Goal: Task Accomplishment & Management: Manage account settings

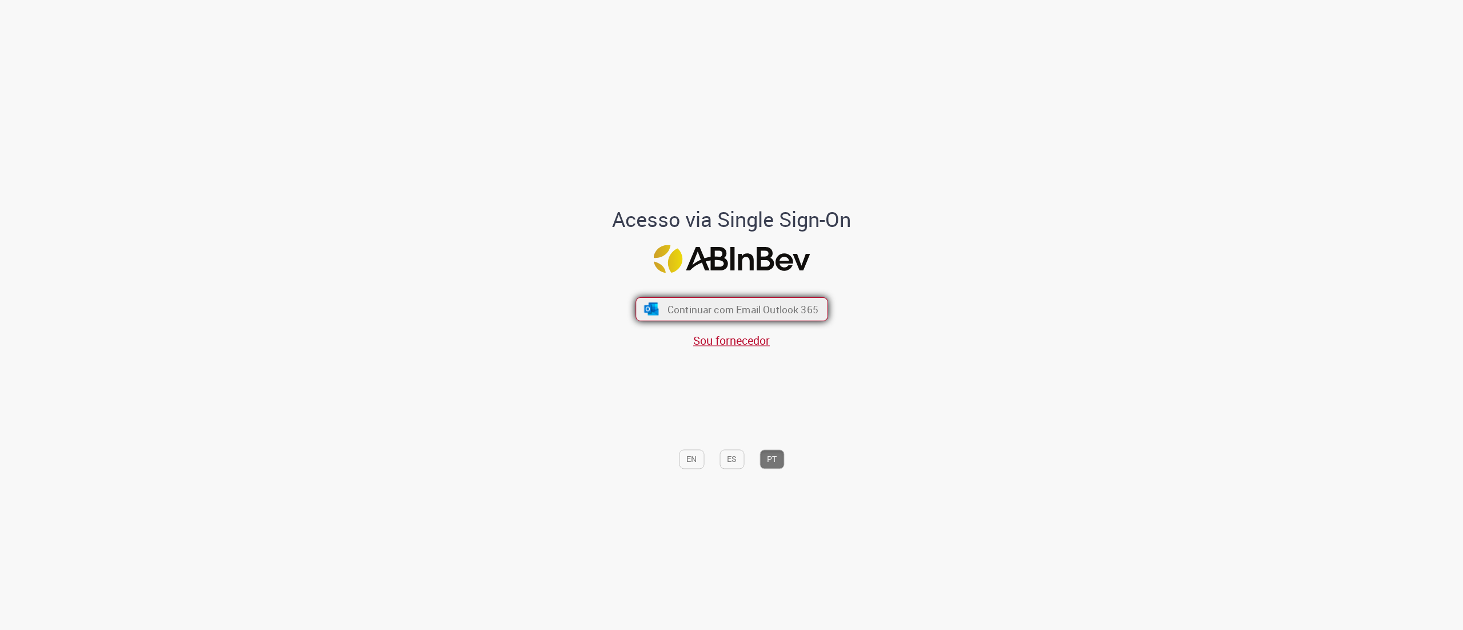
click at [739, 306] on span "Continuar com Email Outlook 365" at bounding box center [742, 308] width 151 height 13
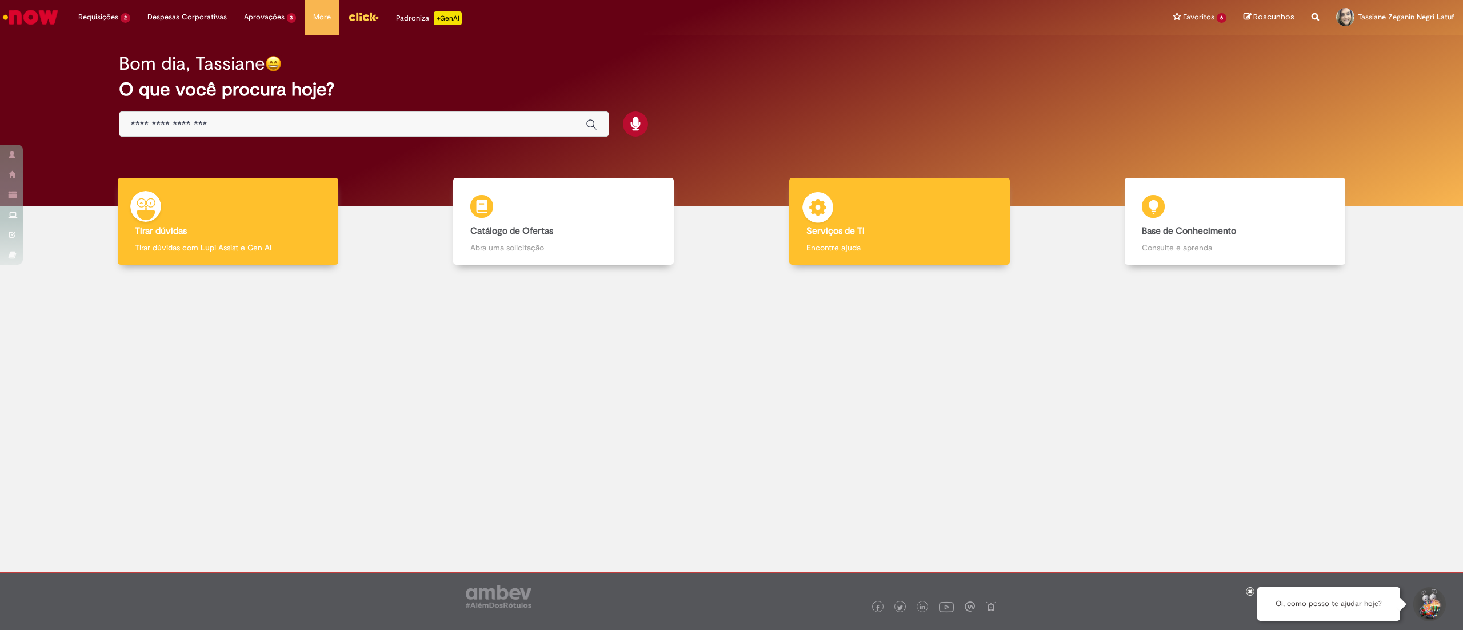
click at [834, 213] on img at bounding box center [818, 209] width 34 height 34
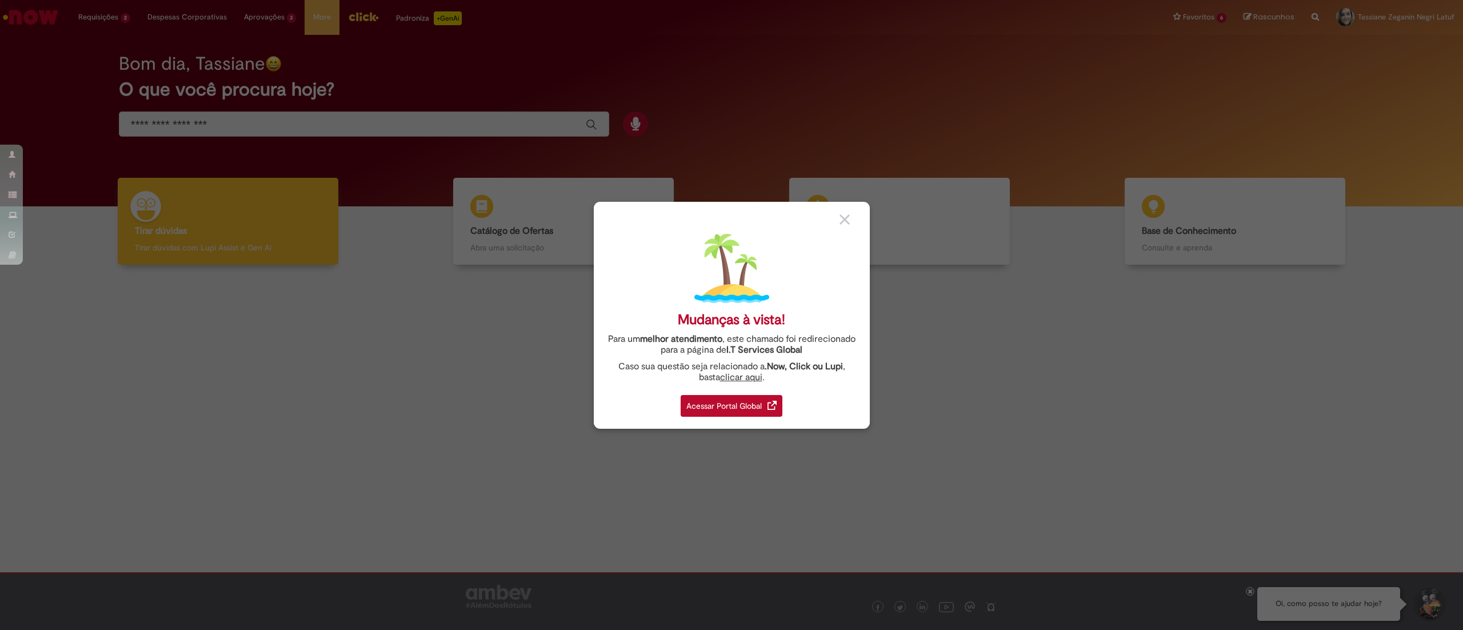
click at [714, 407] on div "Acessar Portal Global" at bounding box center [732, 406] width 102 height 22
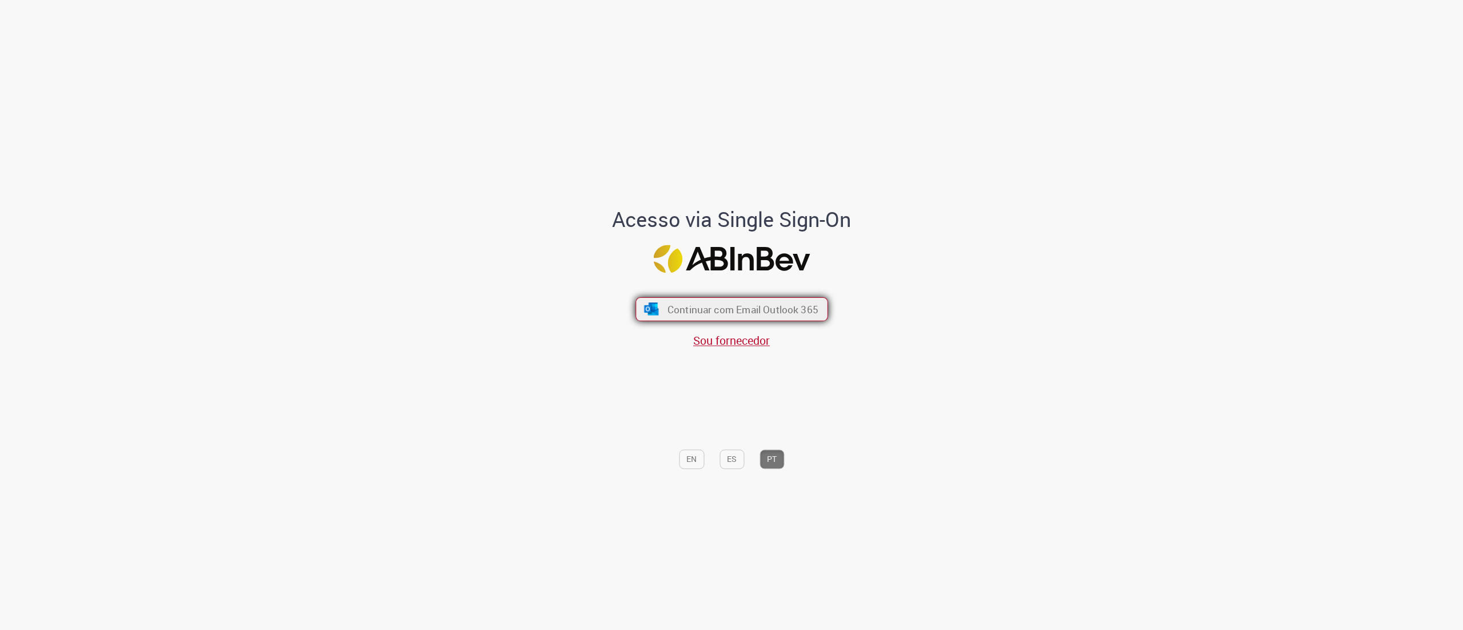
click at [702, 310] on span "Continuar com Email Outlook 365" at bounding box center [742, 308] width 151 height 13
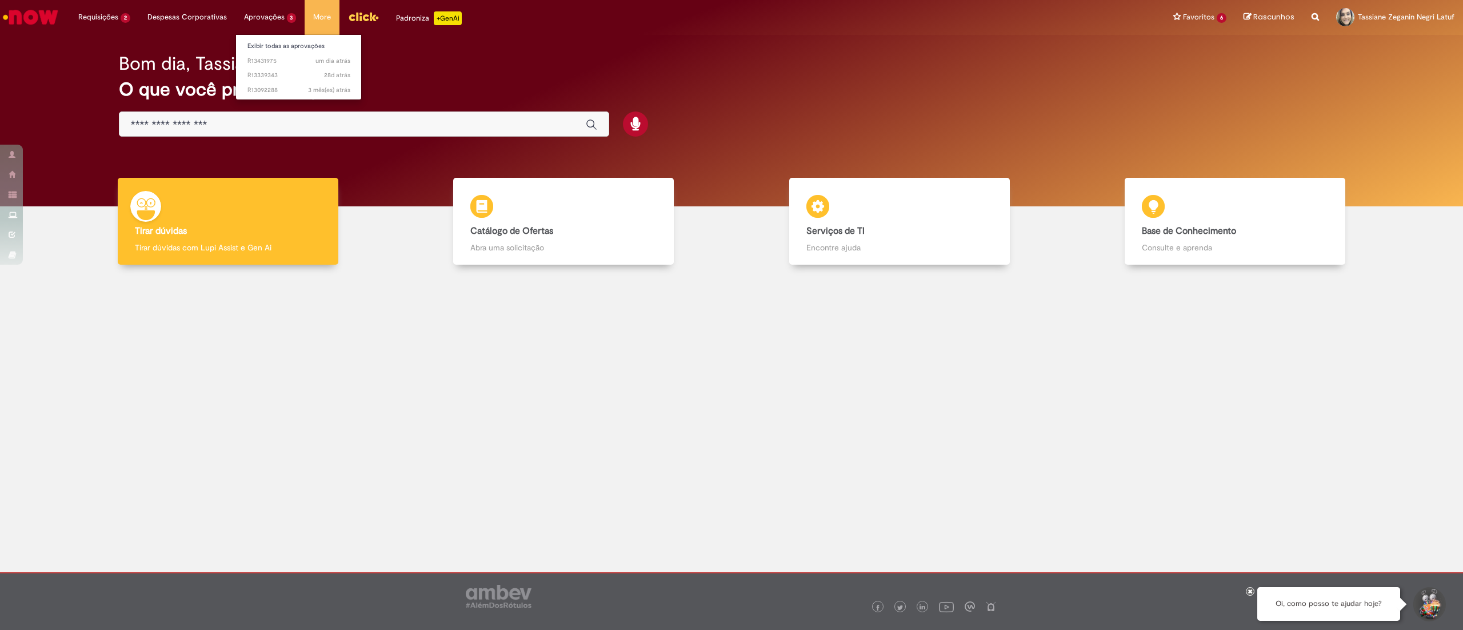
click at [283, 39] on li "Exibir todas as aprovações" at bounding box center [299, 45] width 126 height 15
click at [289, 45] on link "Exibir todas as aprovações" at bounding box center [299, 46] width 126 height 13
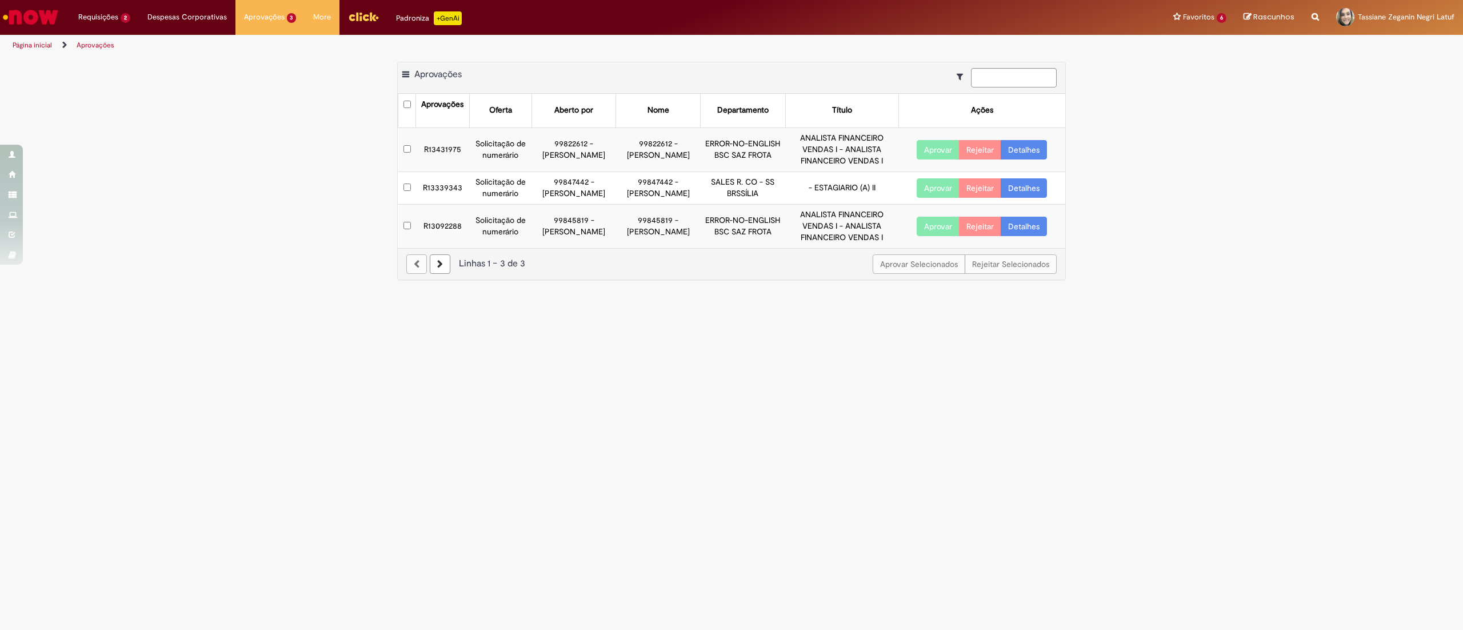
click at [1040, 147] on link "Detalhes" at bounding box center [1024, 149] width 46 height 19
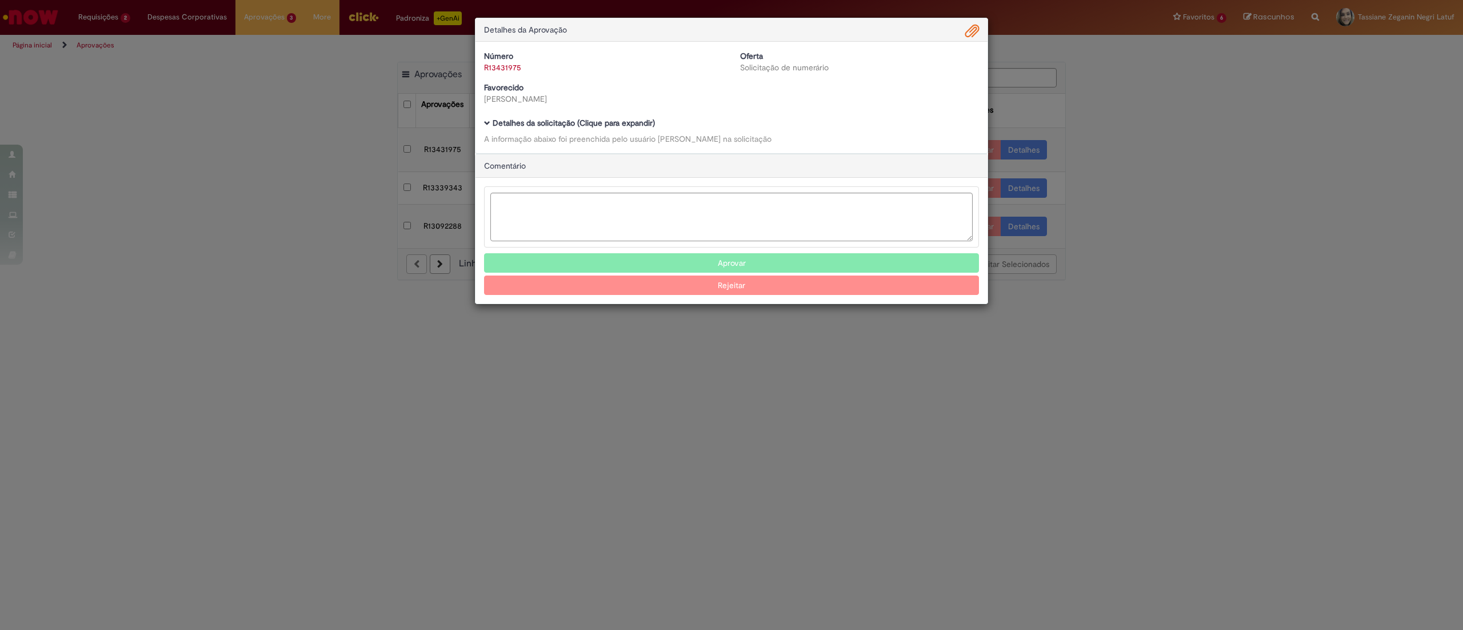
click at [550, 118] on div "Número R13431975 Oferta Solicitação de numerário Favorecido [PERSON_NAME] Baixa…" at bounding box center [731, 97] width 512 height 111
drag, startPoint x: 551, startPoint y: 122, endPoint x: 569, endPoint y: 132, distance: 20.2
click at [551, 122] on b "Detalhes da solicitação (Clique para expandir)" at bounding box center [574, 123] width 162 height 10
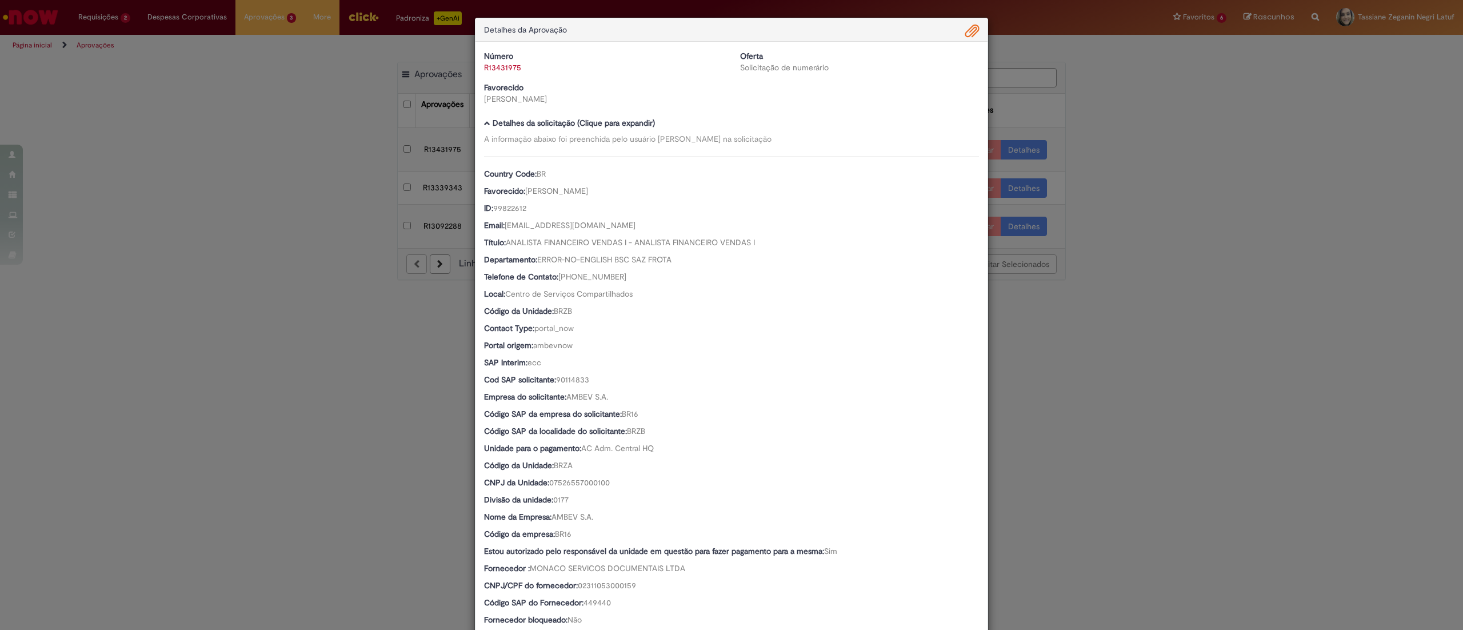
click at [965, 29] on span "Ambev Approval Modal" at bounding box center [972, 31] width 14 height 19
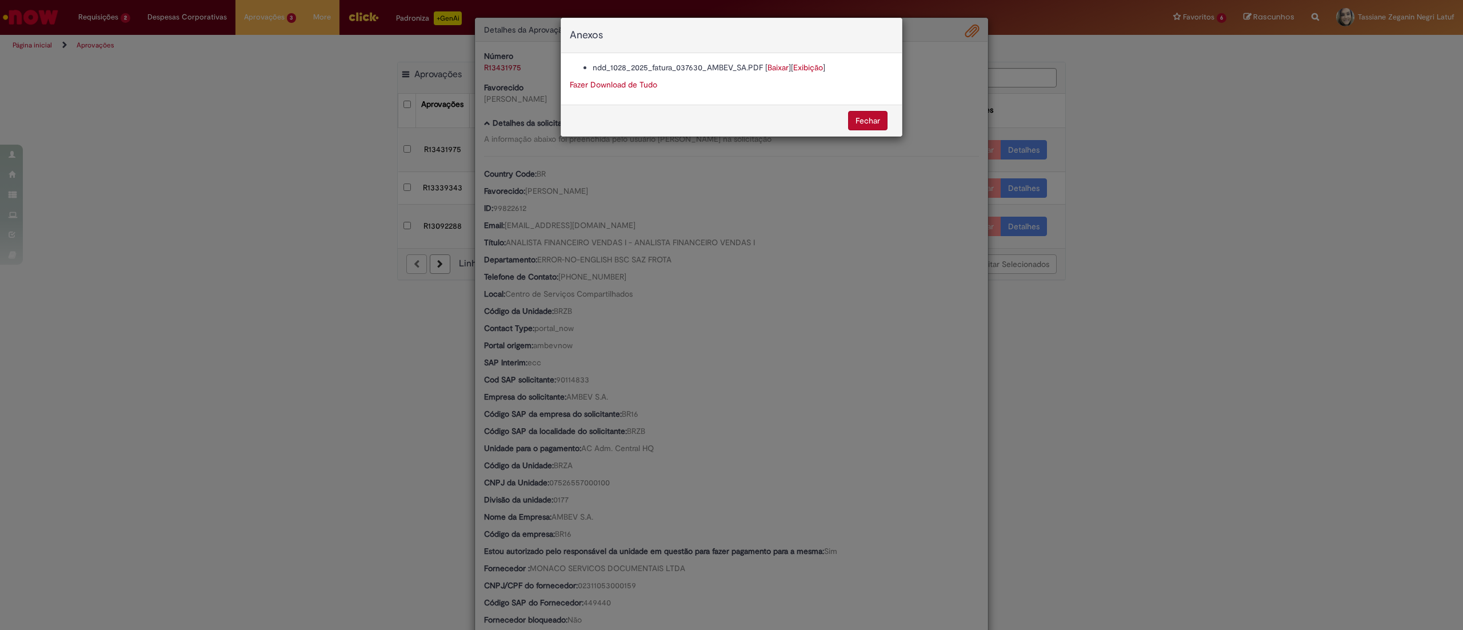
click at [781, 65] on link "Baixar" at bounding box center [778, 67] width 21 height 10
drag, startPoint x: 874, startPoint y: 115, endPoint x: 860, endPoint y: 179, distance: 65.6
click at [874, 117] on button "Fechar" at bounding box center [867, 120] width 39 height 19
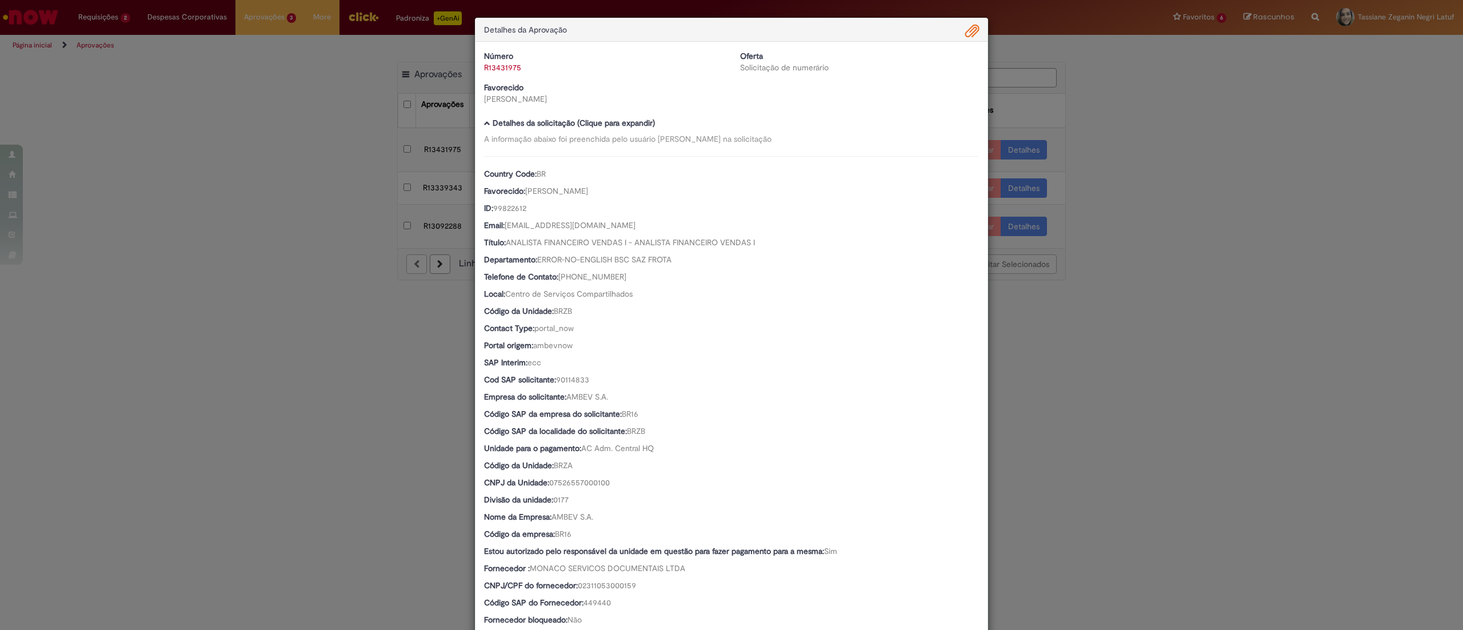
scroll to position [491, 0]
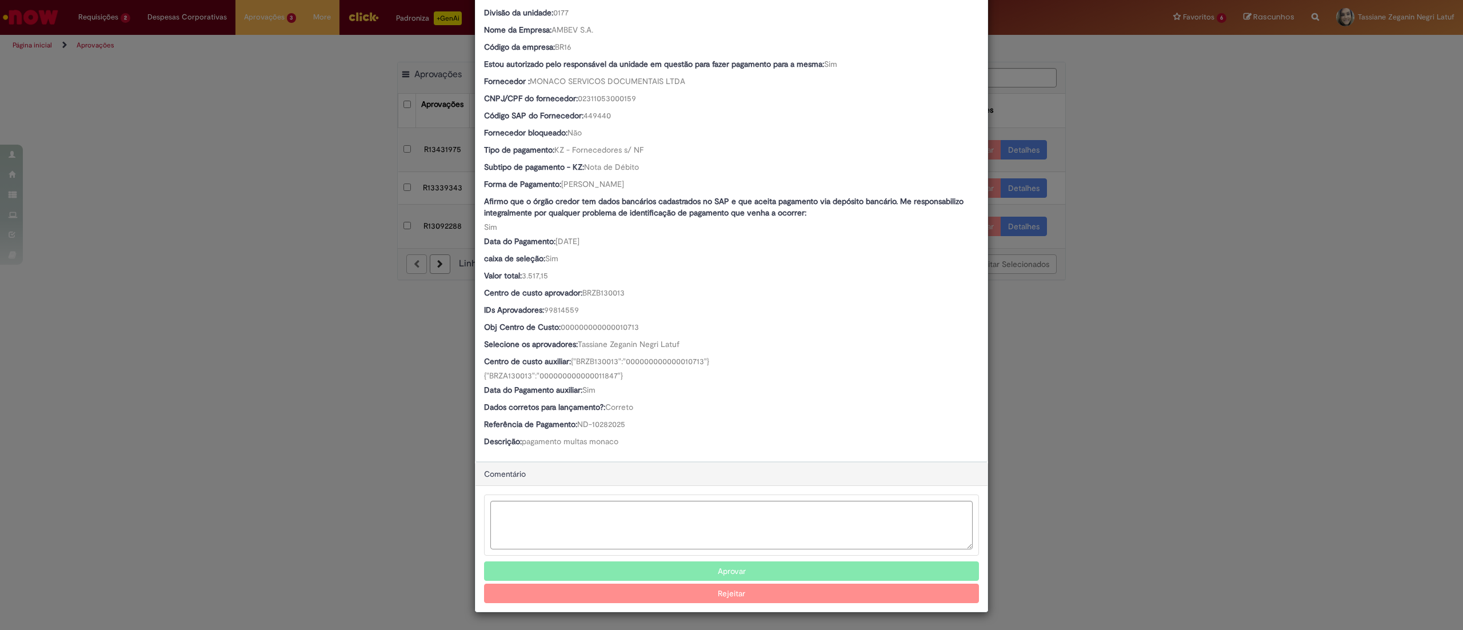
click at [725, 566] on button "Aprovar" at bounding box center [731, 570] width 495 height 19
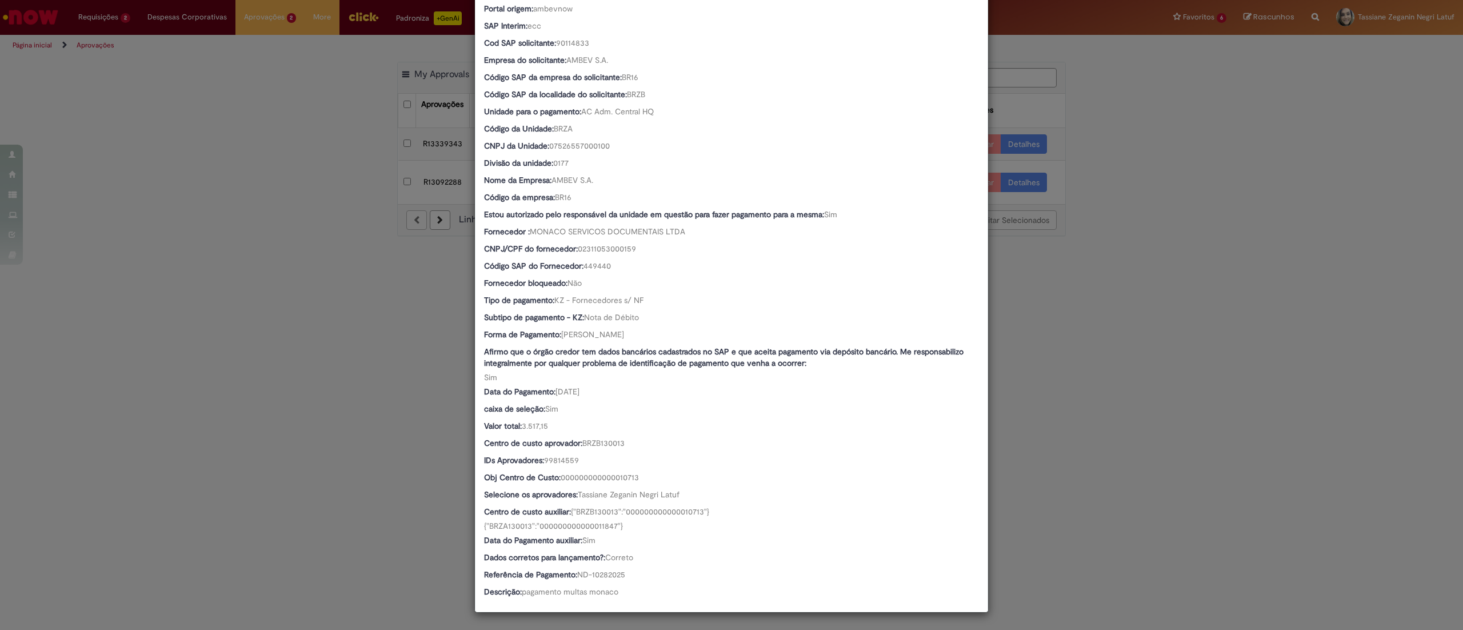
scroll to position [337, 0]
click at [1130, 393] on div "Detalhes da Aprovação Número R13431975 Oferta Solicitação de numerário Favoreci…" at bounding box center [731, 315] width 1463 height 630
